Goal: Transaction & Acquisition: Purchase product/service

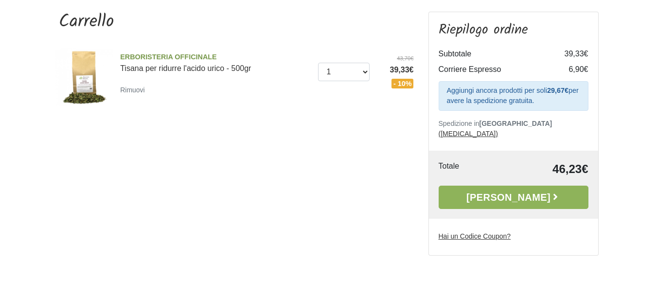
scroll to position [93, 0]
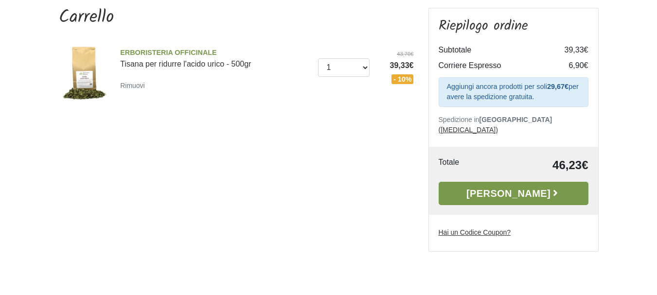
click at [514, 185] on link "[PERSON_NAME]" at bounding box center [513, 193] width 150 height 23
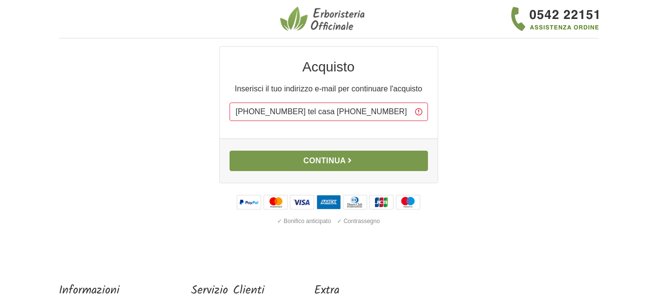
click at [331, 162] on button "Continua" at bounding box center [328, 161] width 198 height 20
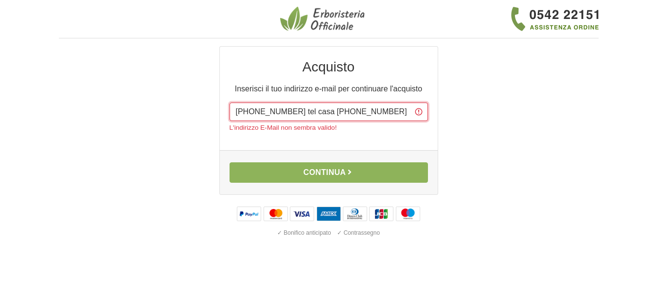
click at [353, 114] on input "[PHONE_NUMBER] tel casa [PHONE_NUMBER]" at bounding box center [328, 112] width 198 height 18
click at [356, 108] on input "3491227462 tel casa 05582385" at bounding box center [328, 112] width 198 height 18
drag, startPoint x: 356, startPoint y: 110, endPoint x: 235, endPoint y: 111, distance: 121.0
click at [235, 111] on input "3491227462 tel casa 05582385" at bounding box center [328, 112] width 198 height 18
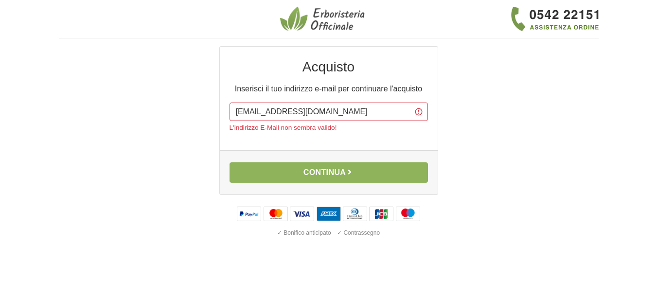
type input "lucybeth66@yahoo.com"
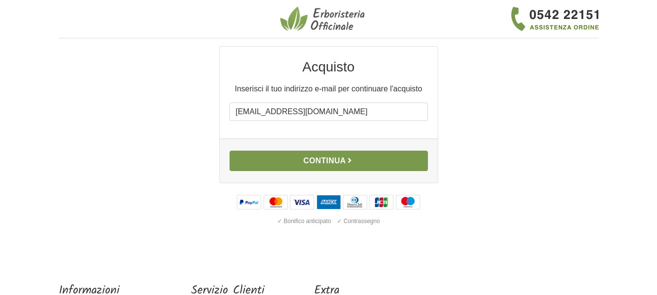
click at [316, 161] on button "Continua" at bounding box center [328, 161] width 198 height 20
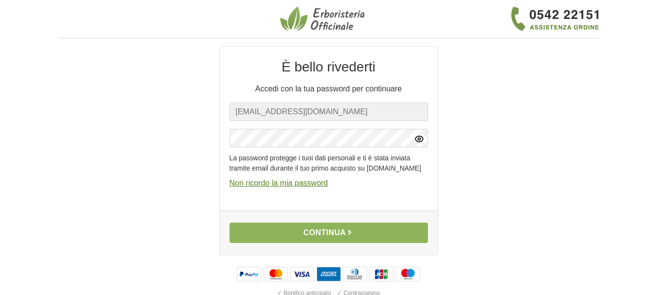
click at [416, 140] on icon "button" at bounding box center [419, 139] width 10 height 10
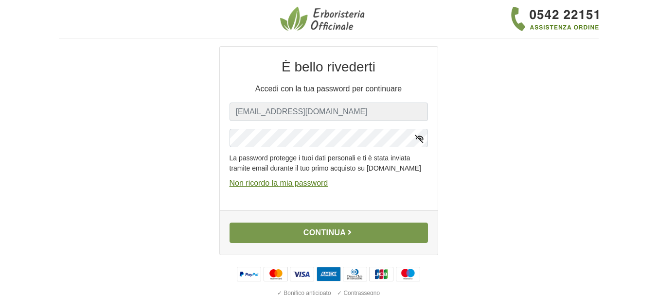
click at [324, 239] on button "Continua" at bounding box center [328, 233] width 198 height 20
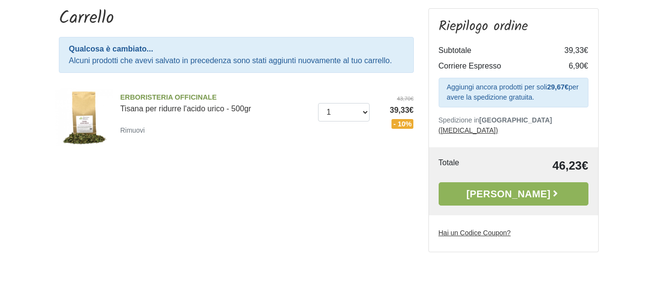
scroll to position [90, 0]
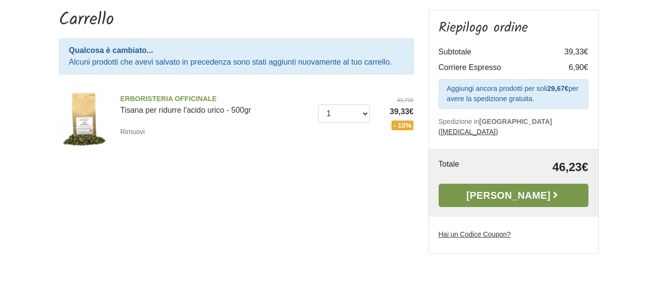
click at [510, 186] on link "[PERSON_NAME]" at bounding box center [513, 195] width 150 height 23
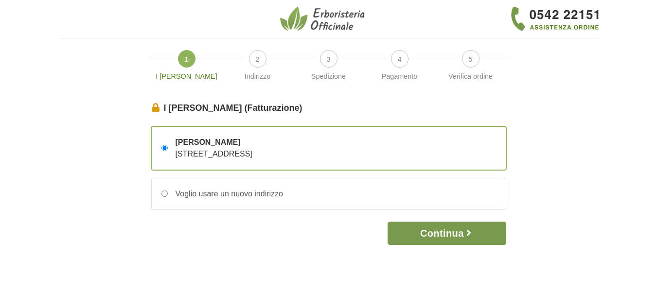
click at [440, 233] on button "Continua" at bounding box center [446, 233] width 118 height 23
click at [442, 231] on button "Continua" at bounding box center [446, 233] width 118 height 23
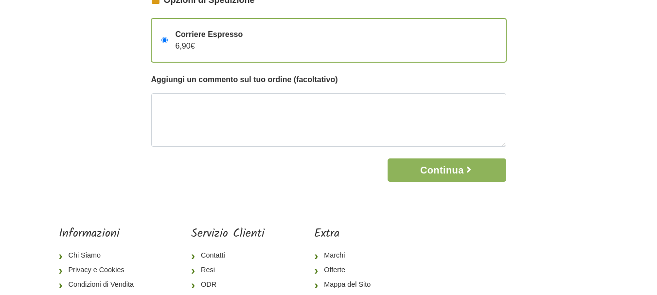
scroll to position [107, 0]
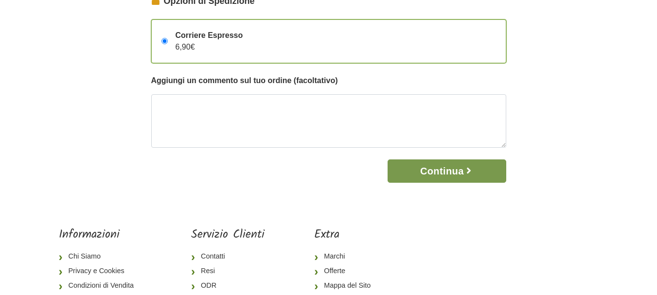
click at [428, 168] on button "Continua" at bounding box center [446, 170] width 118 height 23
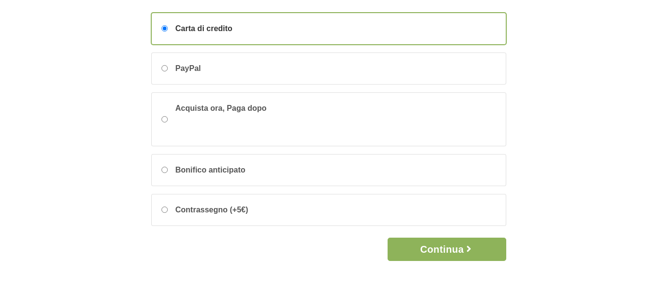
scroll to position [116, 0]
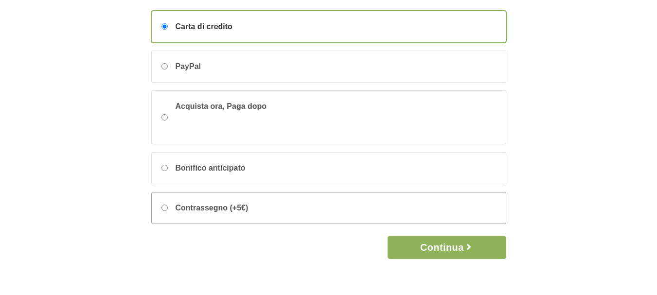
click at [160, 207] on div "Contrassegno (+5€)" at bounding box center [329, 207] width 354 height 31
click at [161, 207] on input "Contrassegno (+5€)" at bounding box center [164, 208] width 6 height 6
radio input "true"
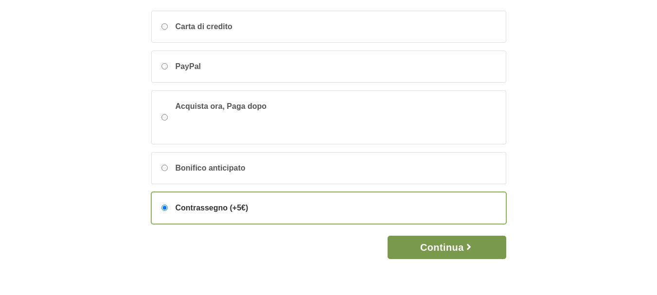
click at [443, 245] on button "Continua" at bounding box center [446, 247] width 118 height 23
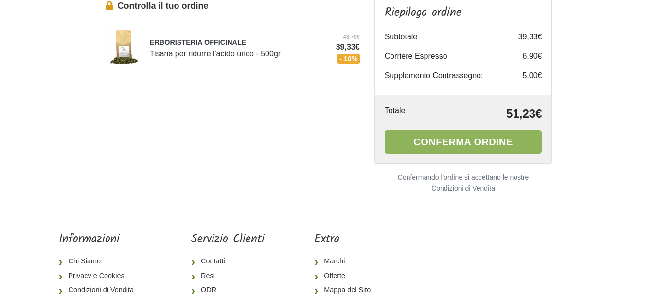
scroll to position [113, 0]
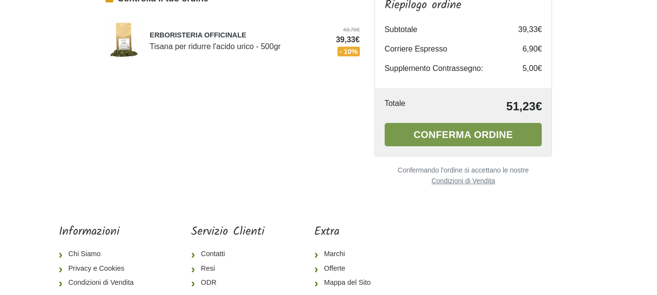
click at [454, 134] on button "Conferma ordine" at bounding box center [462, 134] width 157 height 23
